Goal: Transaction & Acquisition: Purchase product/service

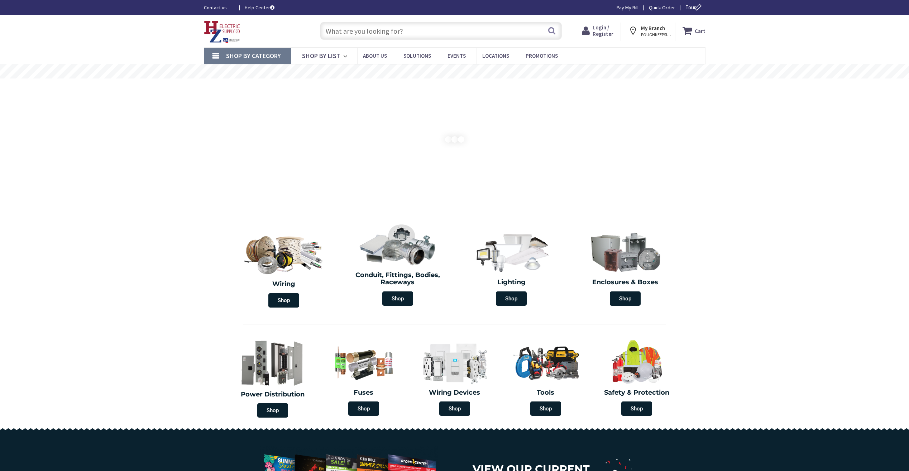
type input "[GEOGRAPHIC_DATA] Reflecting Pool, [STREET_ADDRESS][US_STATE]"
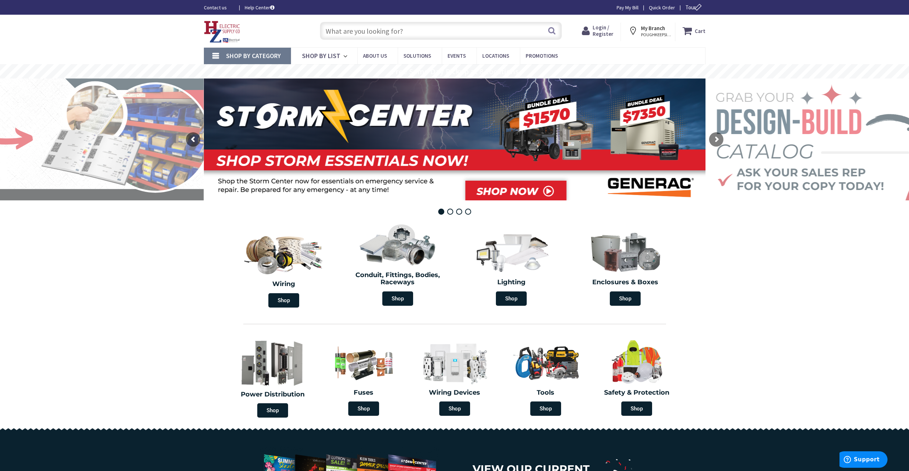
click at [556, 318] on div at bounding box center [455, 324] width 430 height 19
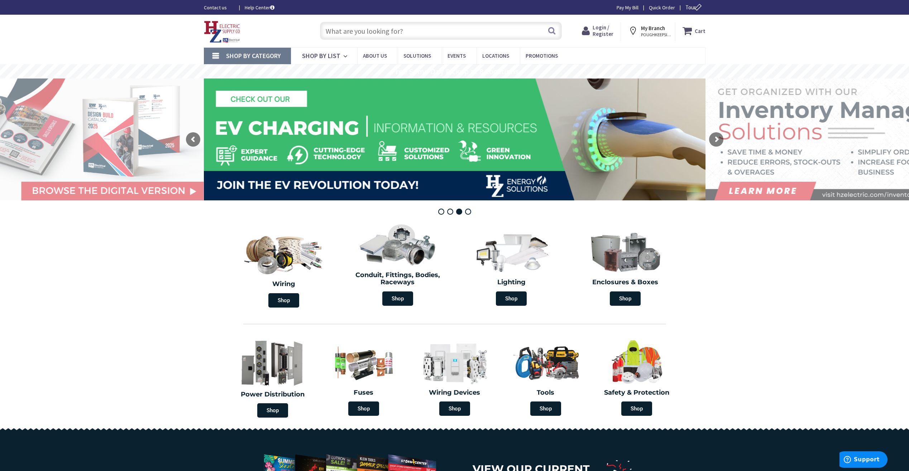
click at [606, 26] on span "Login / Register" at bounding box center [603, 30] width 21 height 13
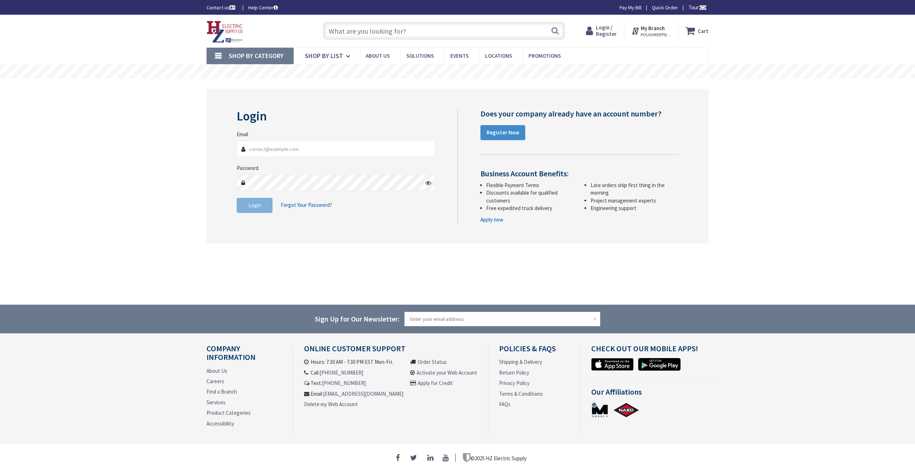
type input "A"
type input "almayone@aol.com"
click at [253, 205] on span "Login" at bounding box center [254, 205] width 13 height 7
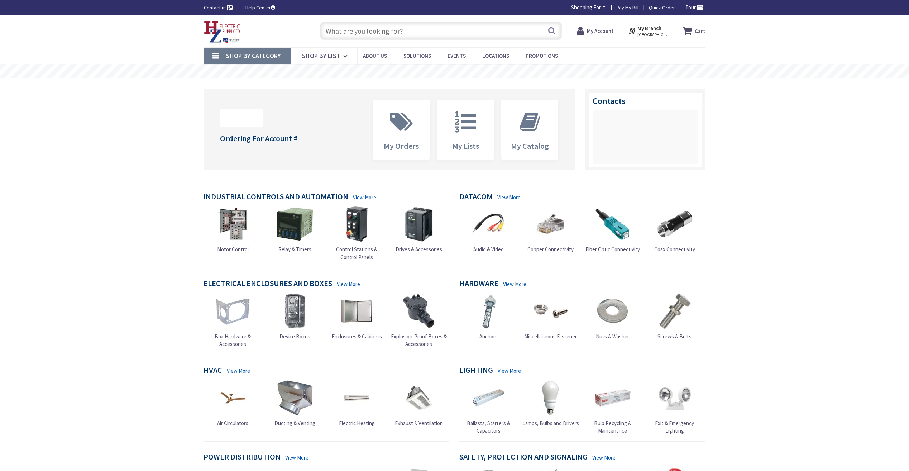
drag, startPoint x: 0, startPoint y: 0, endPoint x: 339, endPoint y: 29, distance: 340.7
click at [339, 29] on input "text" at bounding box center [441, 31] width 242 height 18
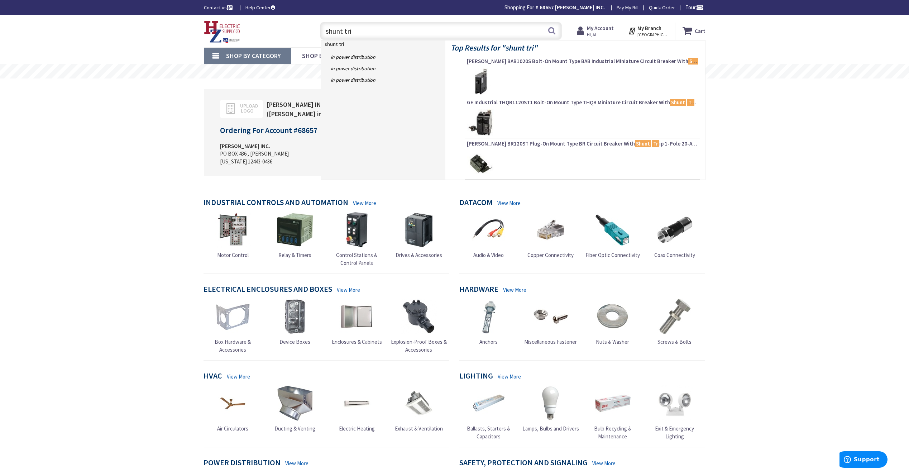
type input "shunt trip"
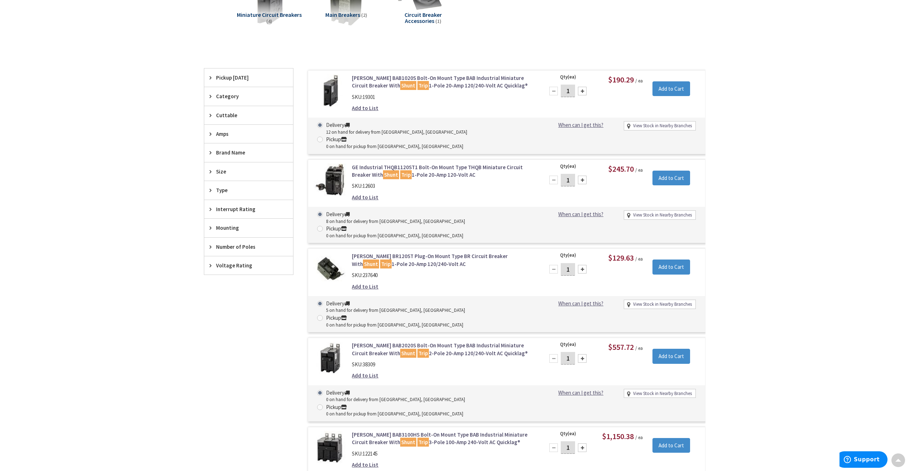
scroll to position [143, 0]
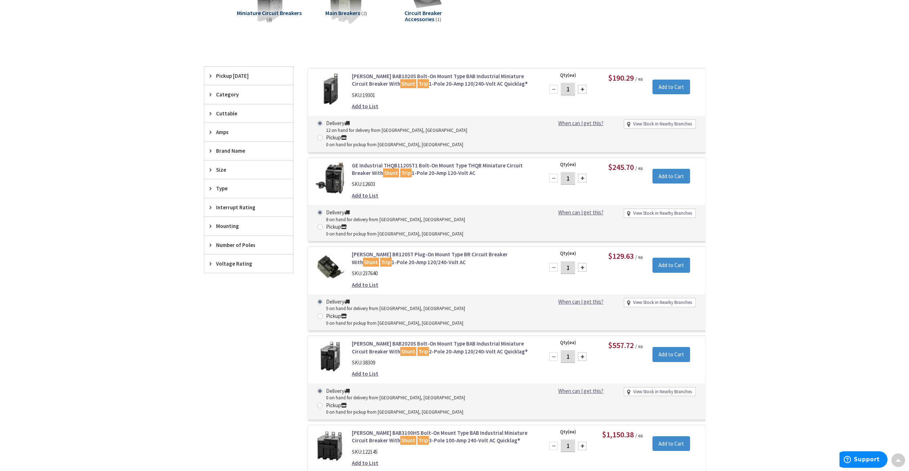
click at [393, 251] on link "Eaton BR120ST Plug-On Mount Type BR Circuit Breaker With Shunt Trip 1-Pole 20-A…" at bounding box center [443, 258] width 182 height 15
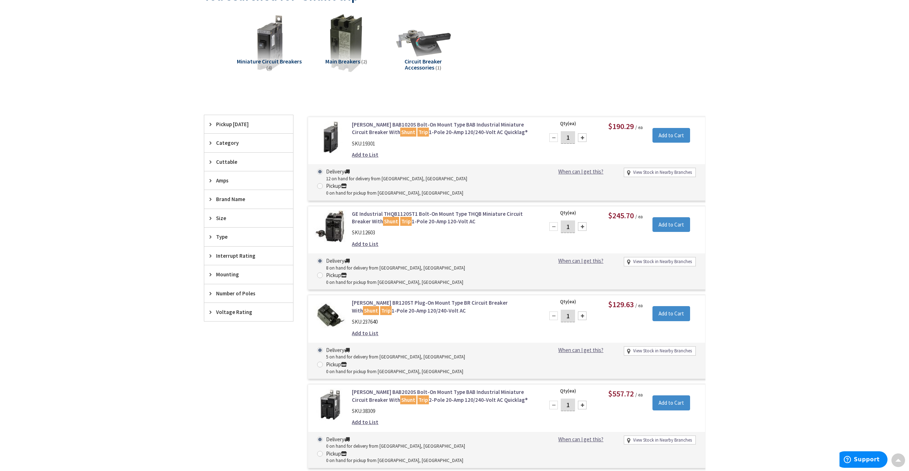
scroll to position [96, 0]
click at [214, 178] on icon at bounding box center [212, 180] width 5 height 5
click at [147, 189] on div "Skip to Content Toggle Nav Search Cart My Cart Close" at bounding box center [454, 331] width 909 height 822
click at [659, 54] on div "Miniature Circuit Breakers (4) Main Breakers (2) Circuit Breaker Accessories (1)" at bounding box center [455, 48] width 477 height 77
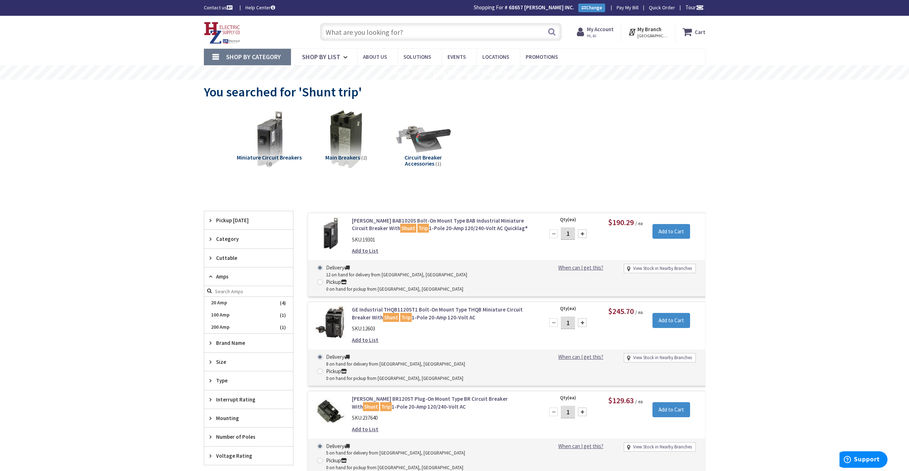
click at [604, 30] on strong "My Account" at bounding box center [600, 29] width 27 height 7
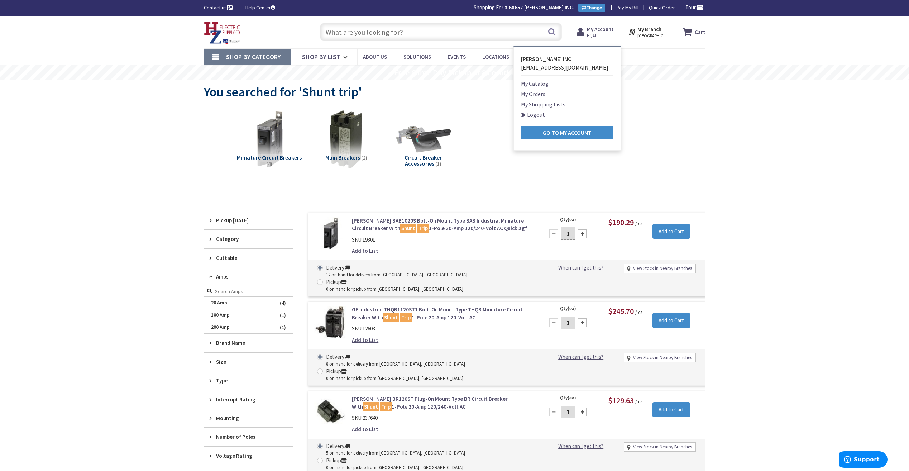
click at [544, 114] on link "Logout" at bounding box center [533, 114] width 24 height 9
